Goal: Task Accomplishment & Management: Use online tool/utility

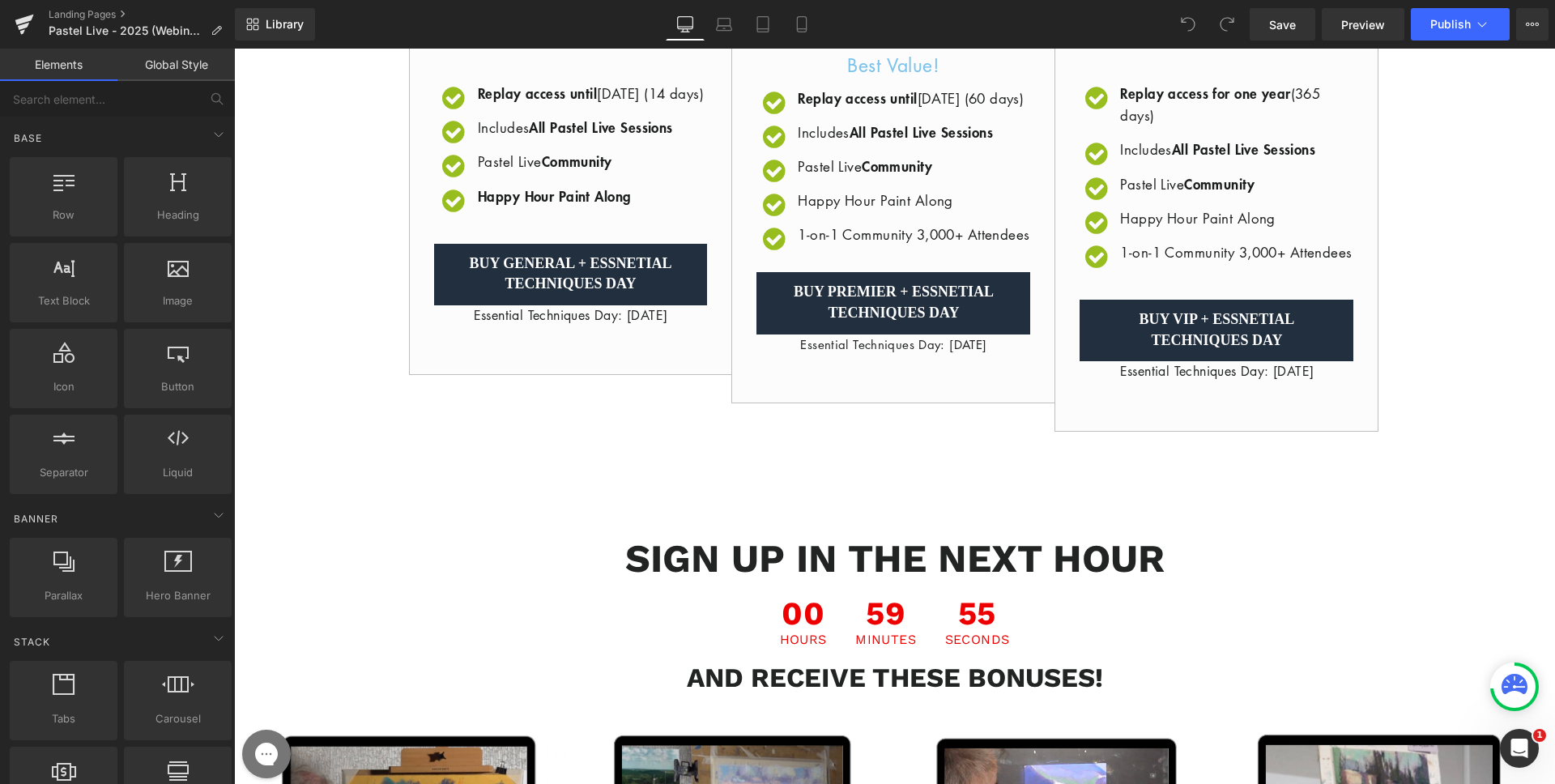
scroll to position [1085, 0]
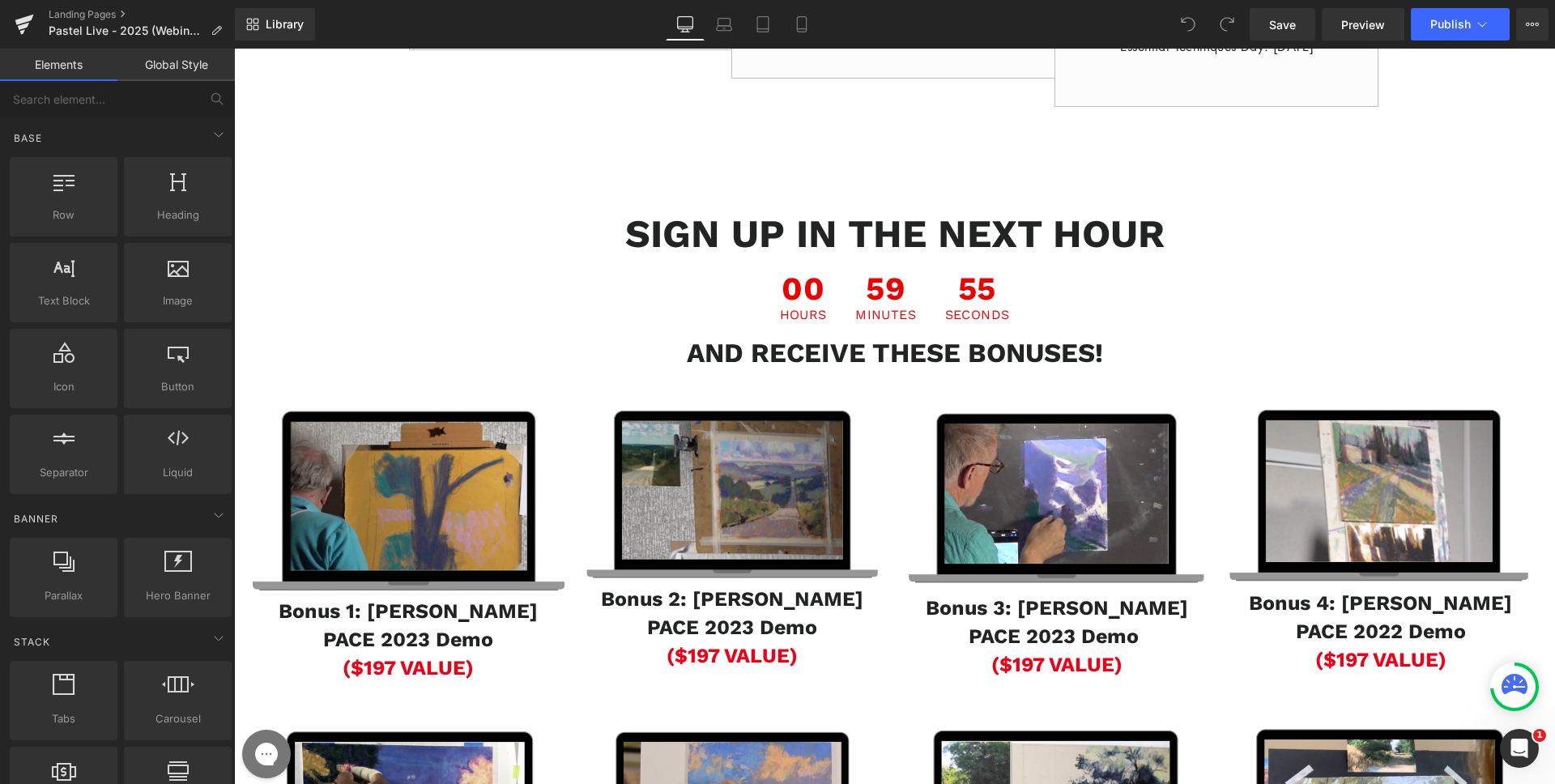
click at [884, 309] on span "59" at bounding box center [886, 290] width 61 height 36
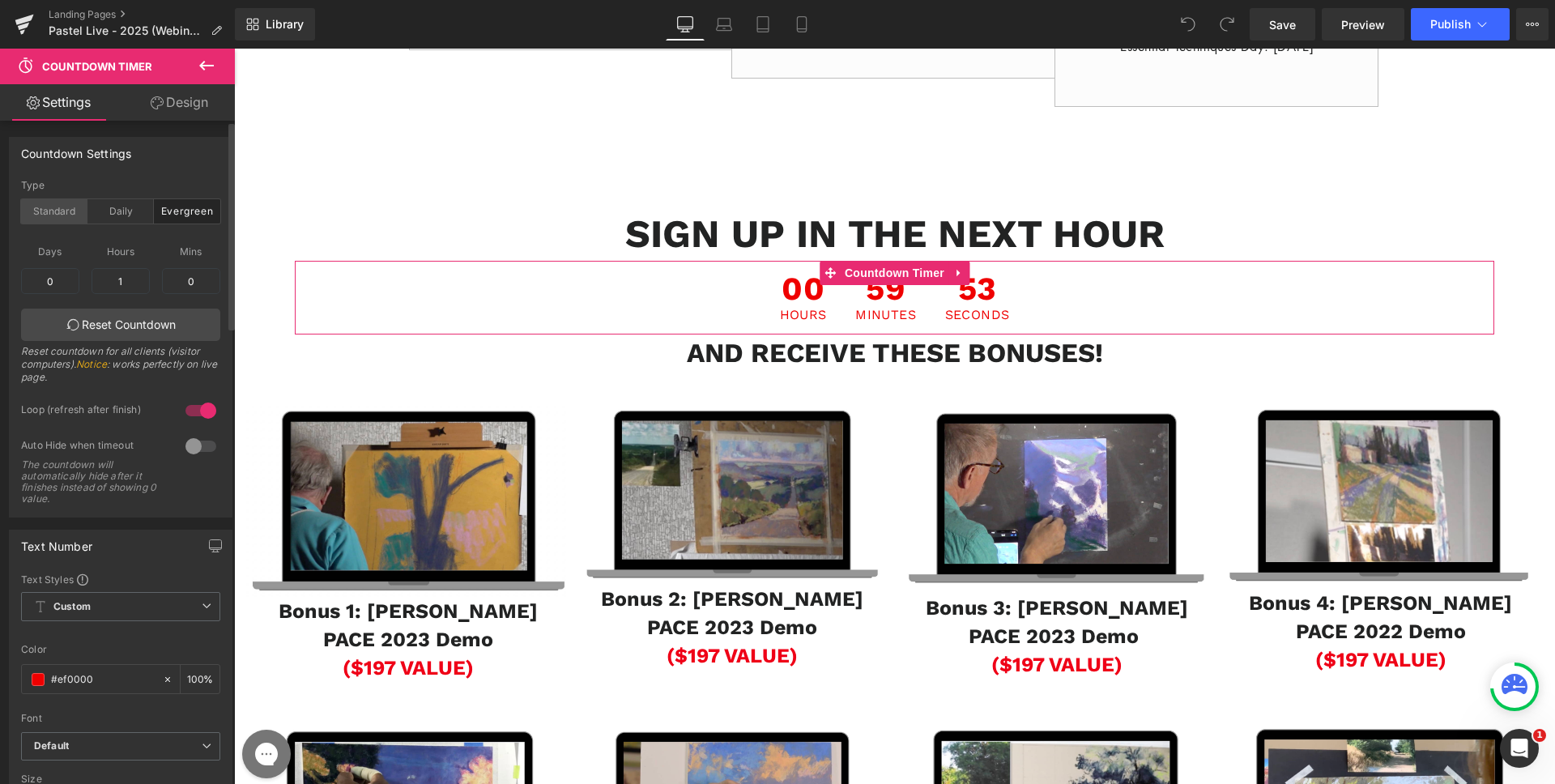
click at [53, 206] on div "Standard" at bounding box center [54, 211] width 66 height 24
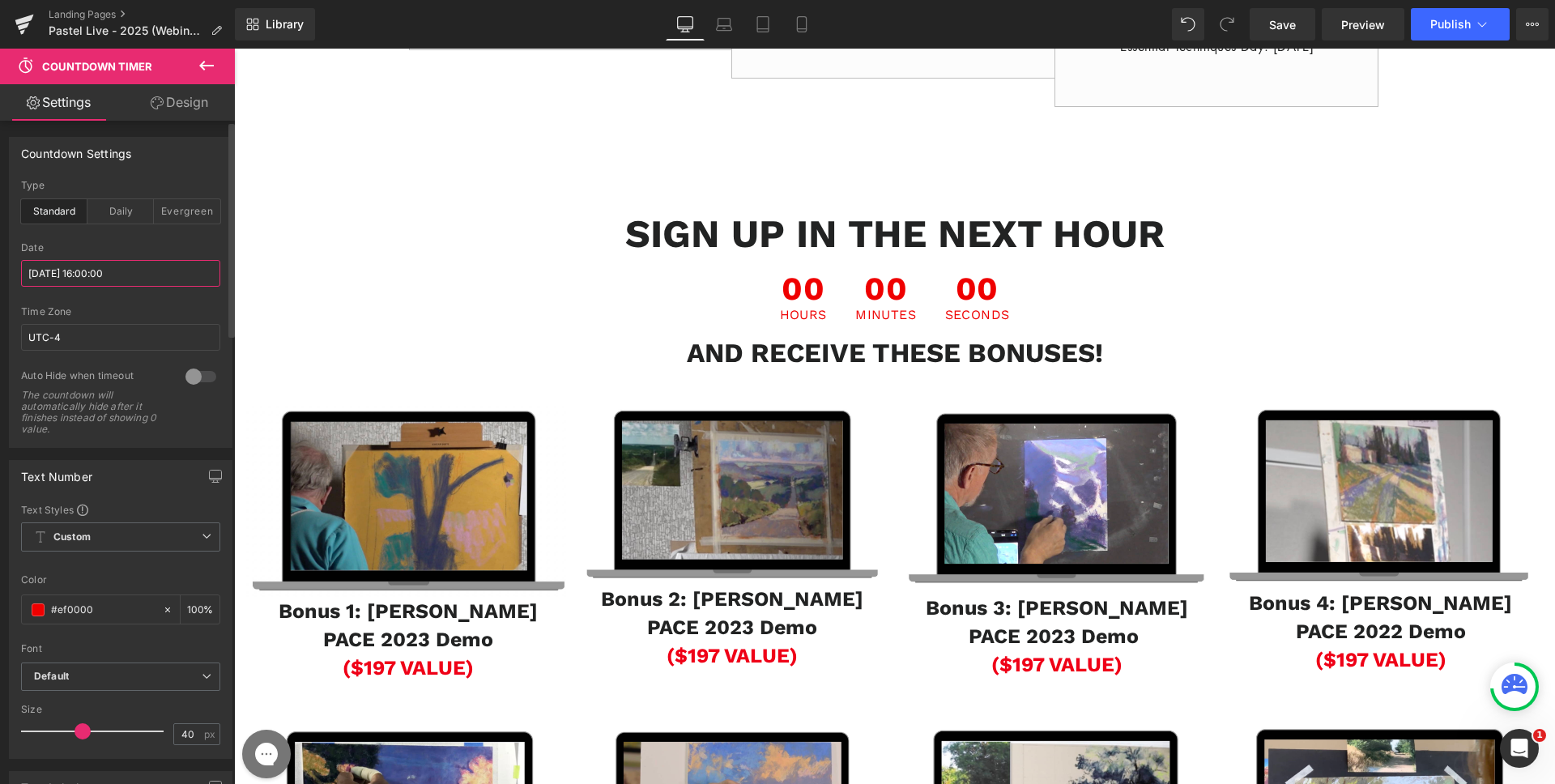
click at [78, 277] on input "[DATE] 16:00:00" at bounding box center [120, 273] width 199 height 27
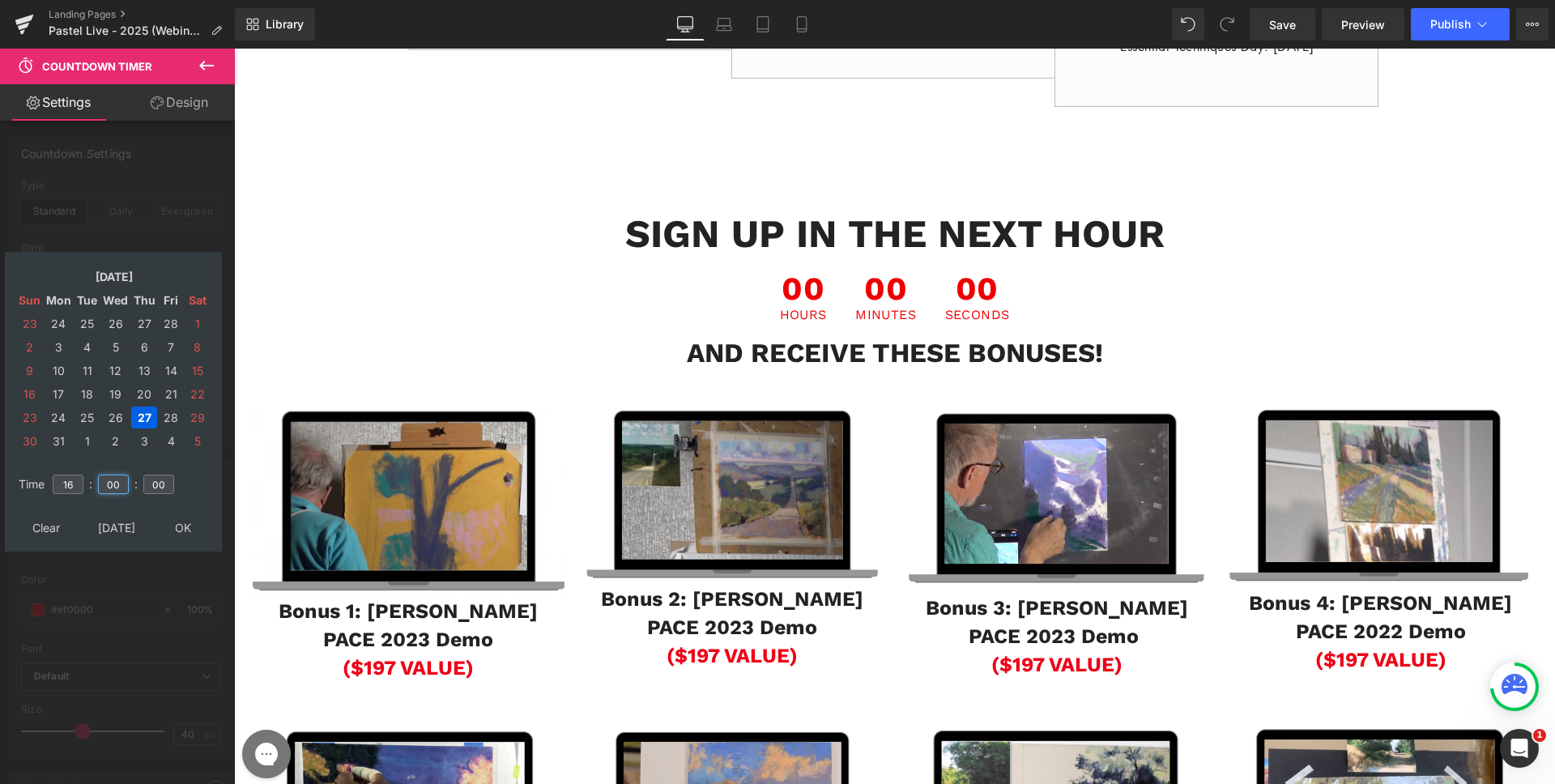
click at [117, 479] on input "00" at bounding box center [113, 484] width 30 height 19
type input "30"
type input "[DATE] 16:30:00"
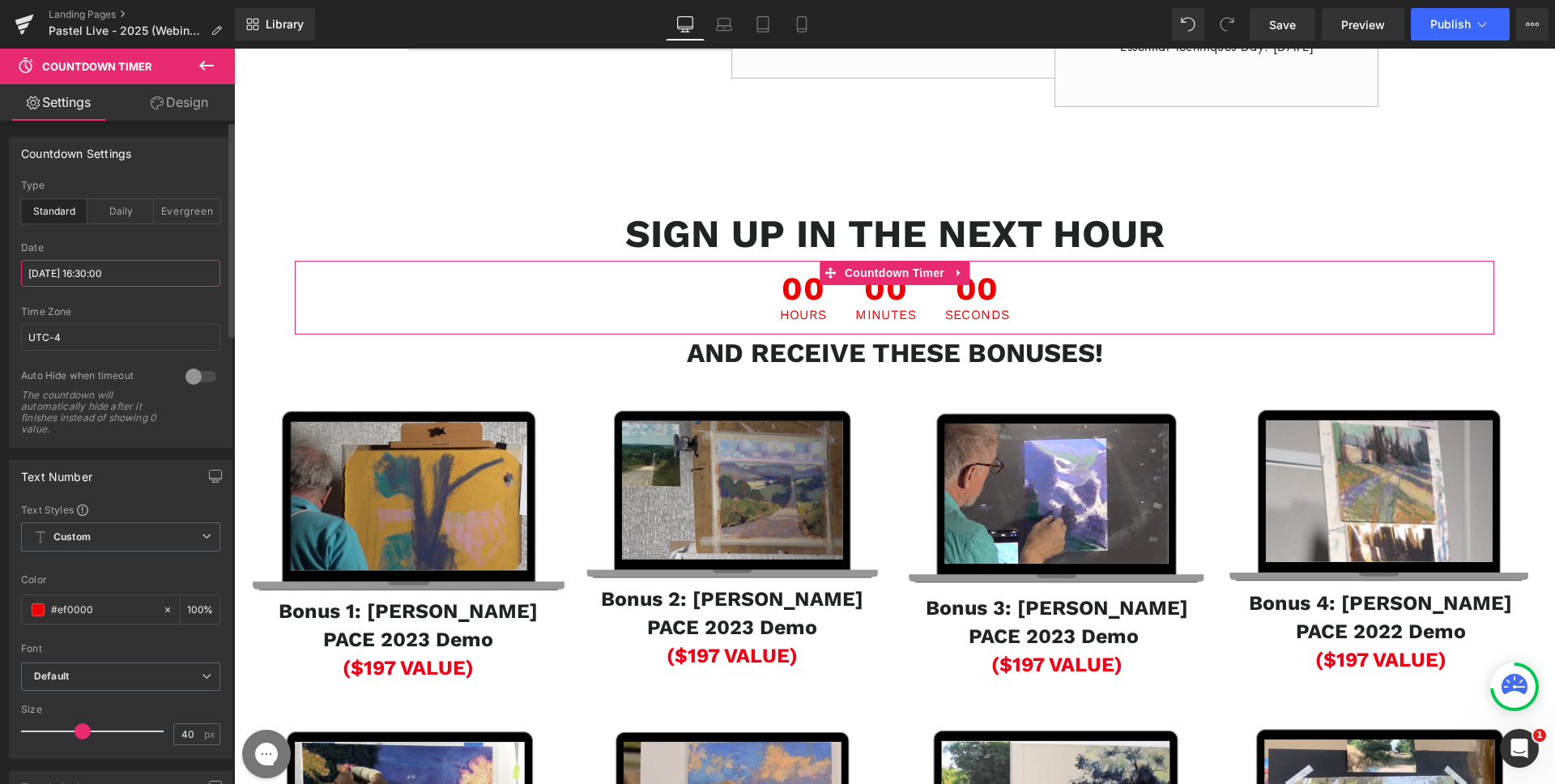
click at [72, 269] on input "[DATE] 16:30:00" at bounding box center [120, 273] width 199 height 27
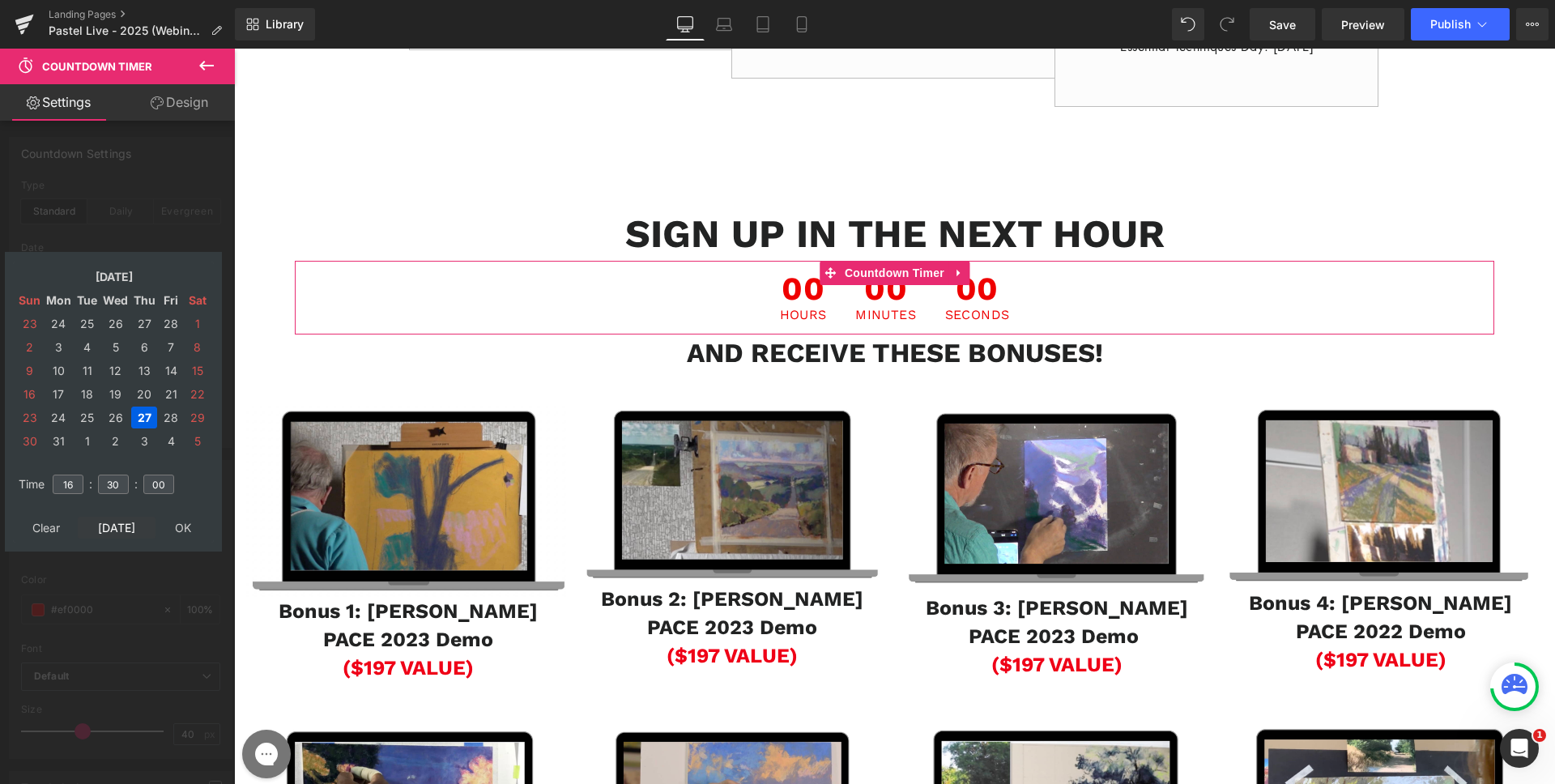
click at [109, 530] on td "[DATE]" at bounding box center [116, 527] width 77 height 22
type input "15"
type input "29"
type input "33"
click at [77, 484] on input "15" at bounding box center [68, 484] width 30 height 19
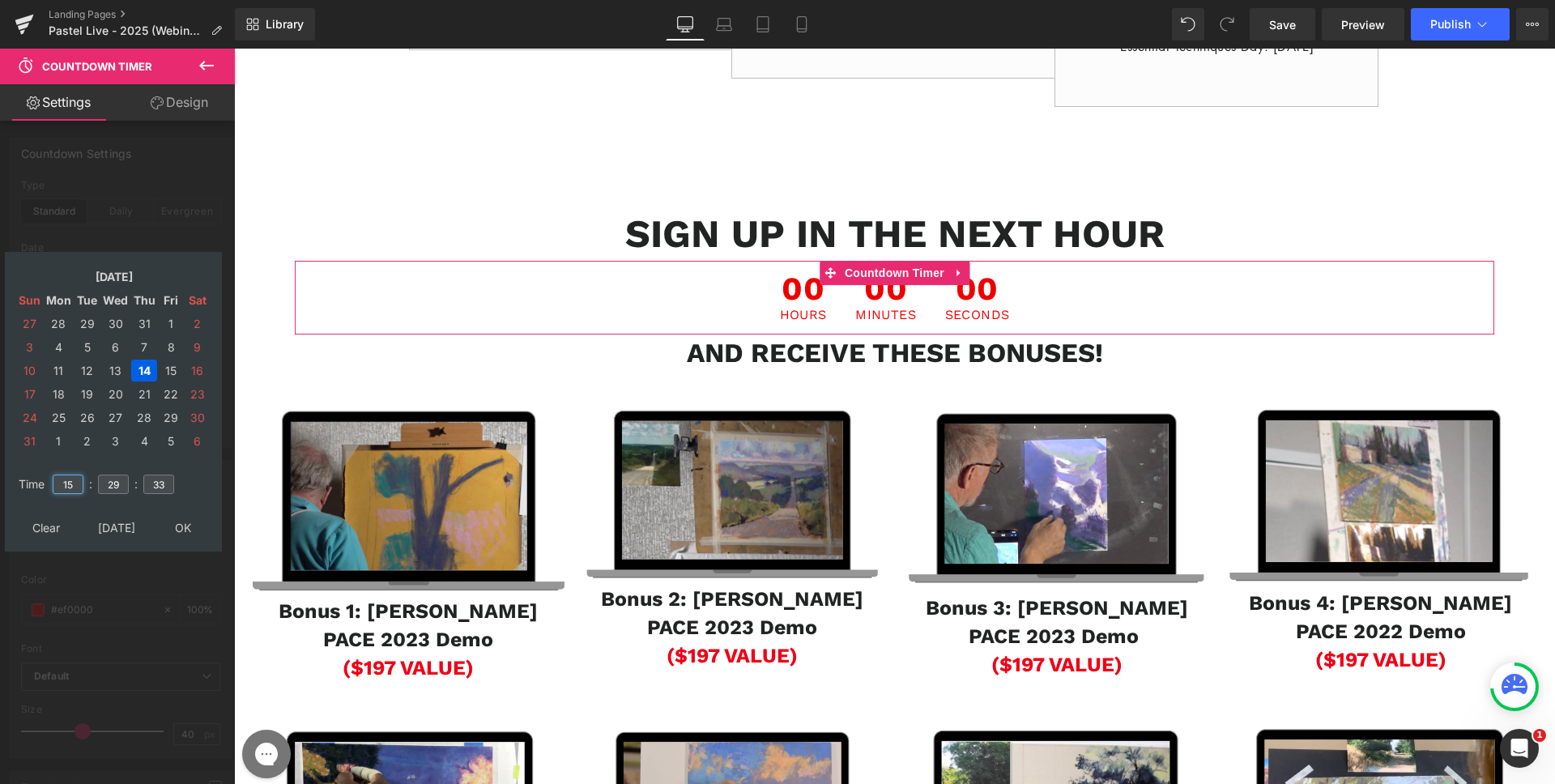
click at [77, 484] on input "15" at bounding box center [68, 484] width 30 height 19
type input "16"
type input "30"
type input "00"
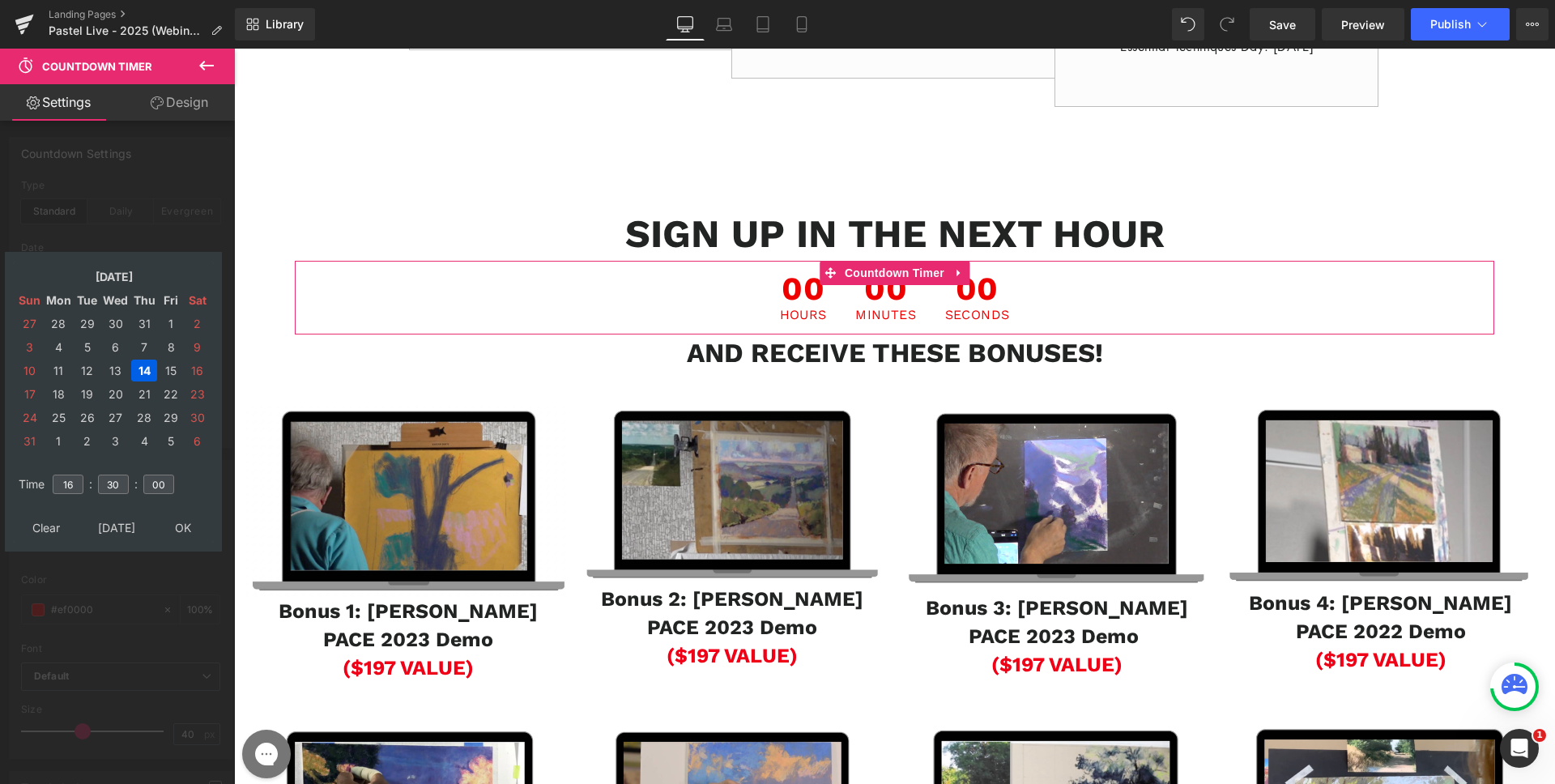
type input "[DATE] 16:30:00"
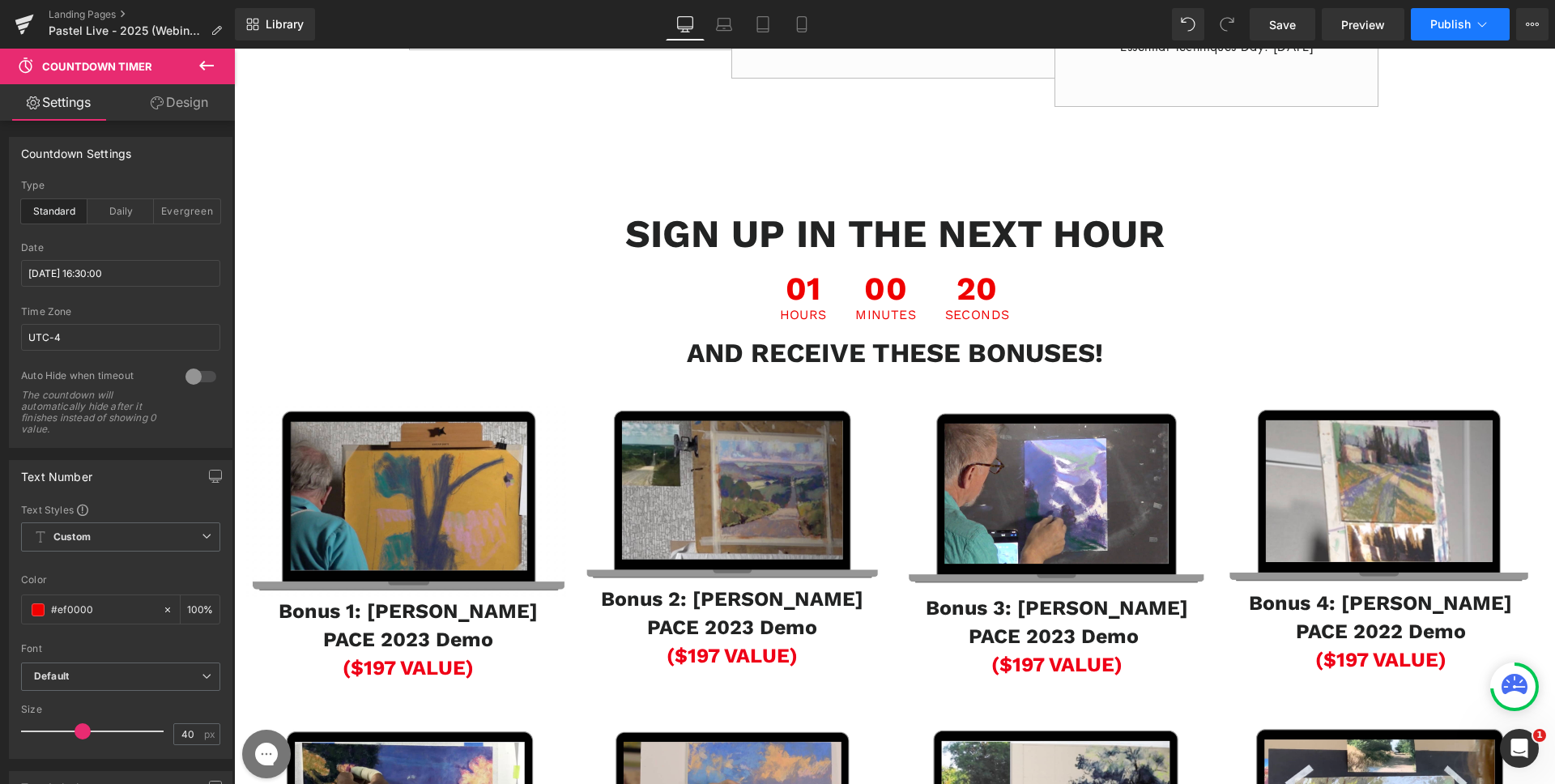
click at [1466, 19] on span "Publish" at bounding box center [1451, 23] width 41 height 13
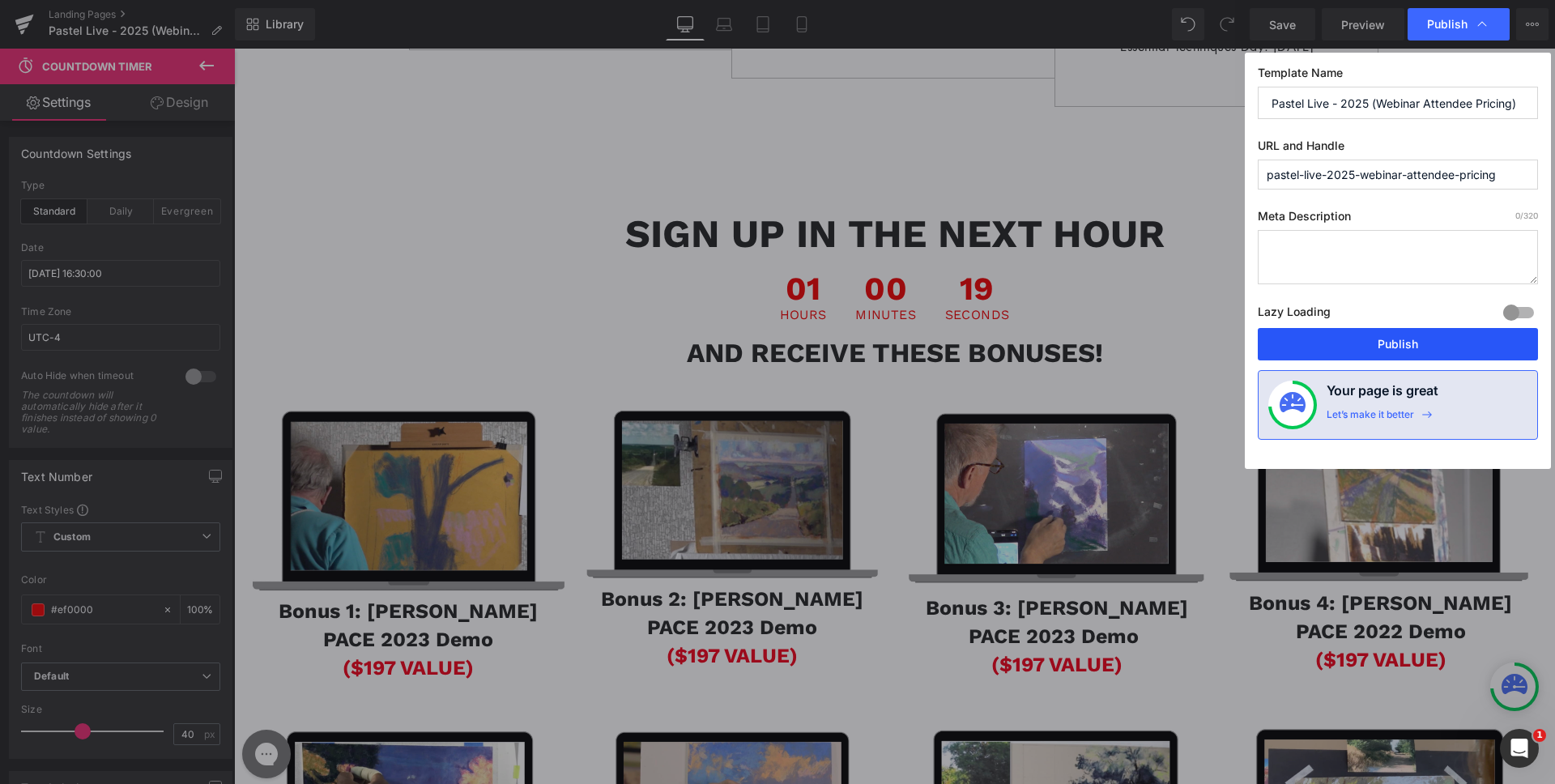
click at [1351, 329] on button "Publish" at bounding box center [1398, 343] width 280 height 32
